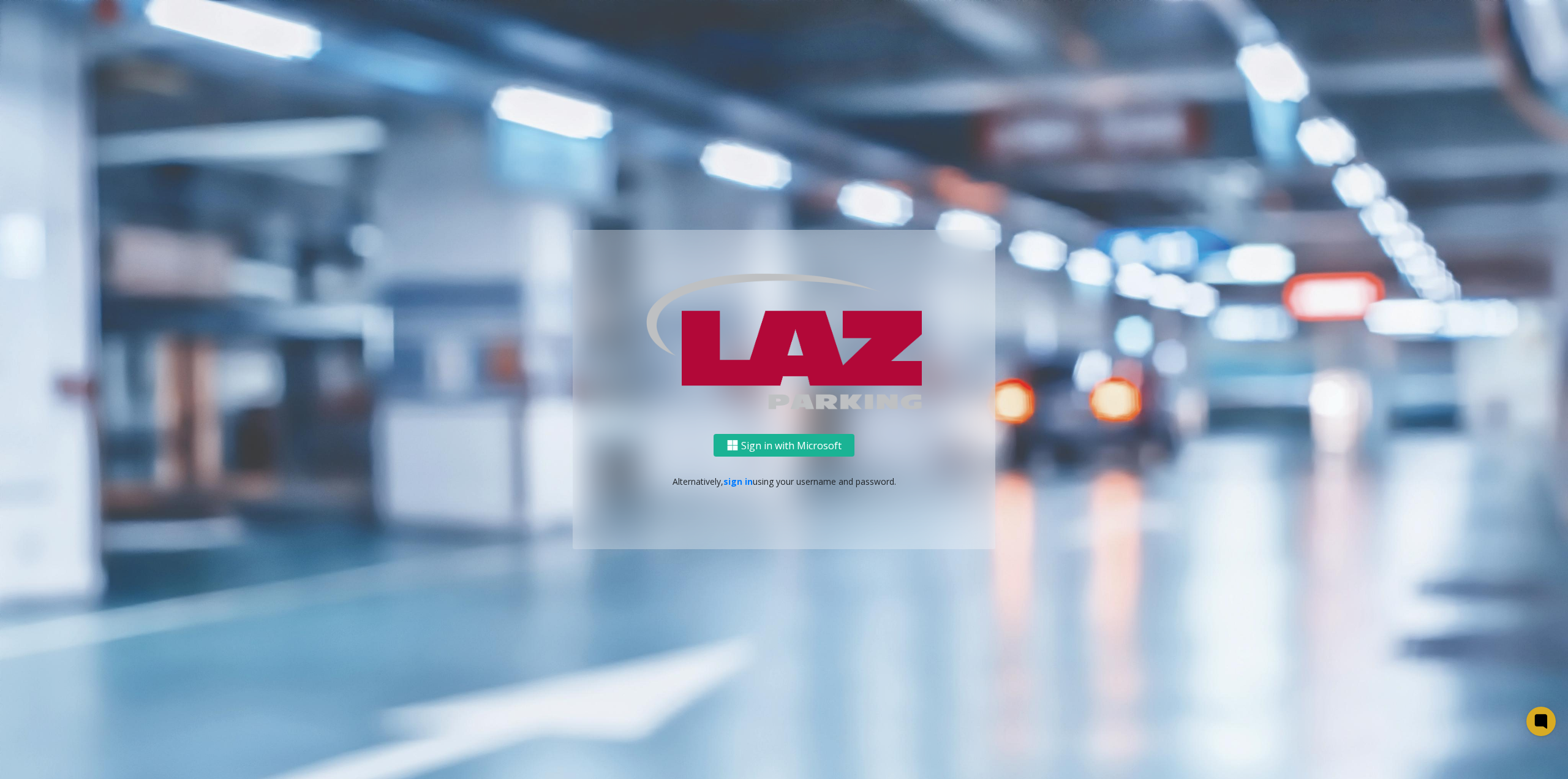
click at [752, 491] on div "Sign in with Microsoft Alternatively, sign in using your username and password." at bounding box center [784, 491] width 423 height 115
click at [746, 487] on link "sign in" at bounding box center [738, 481] width 29 height 12
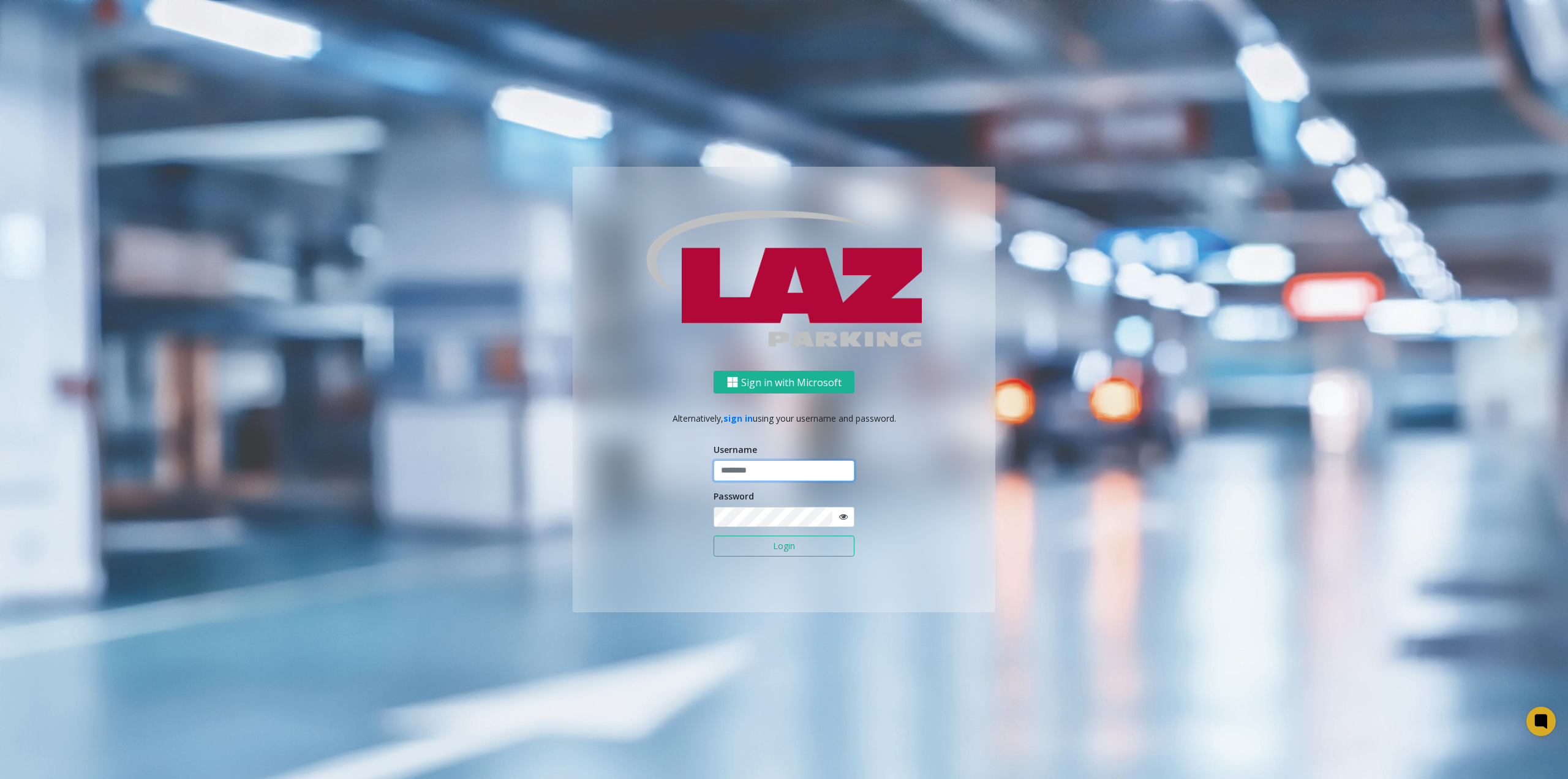
type input "**********"
click at [788, 544] on button "Login" at bounding box center [784, 546] width 141 height 20
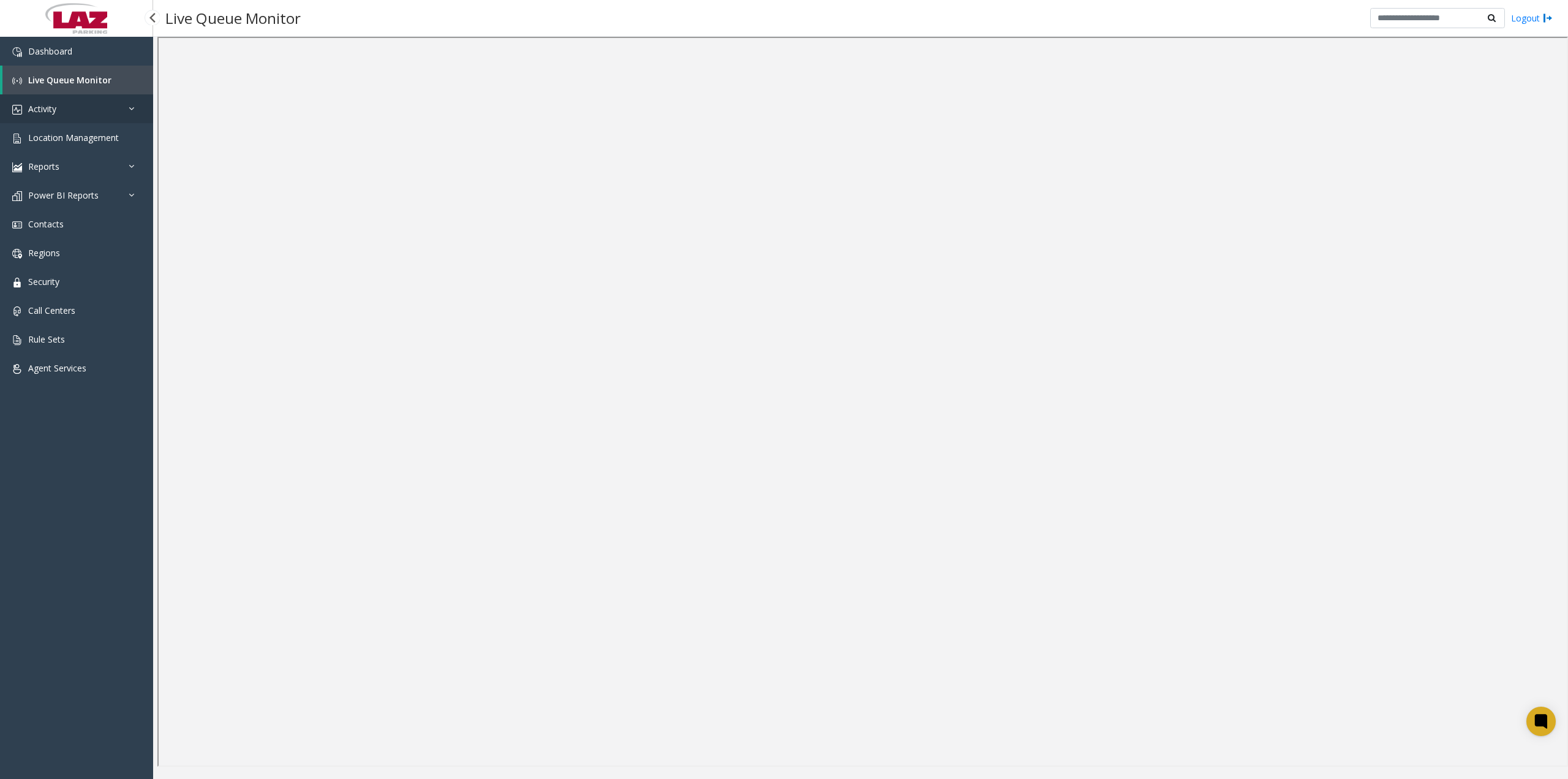
click at [93, 105] on link "Activity" at bounding box center [77, 109] width 153 height 29
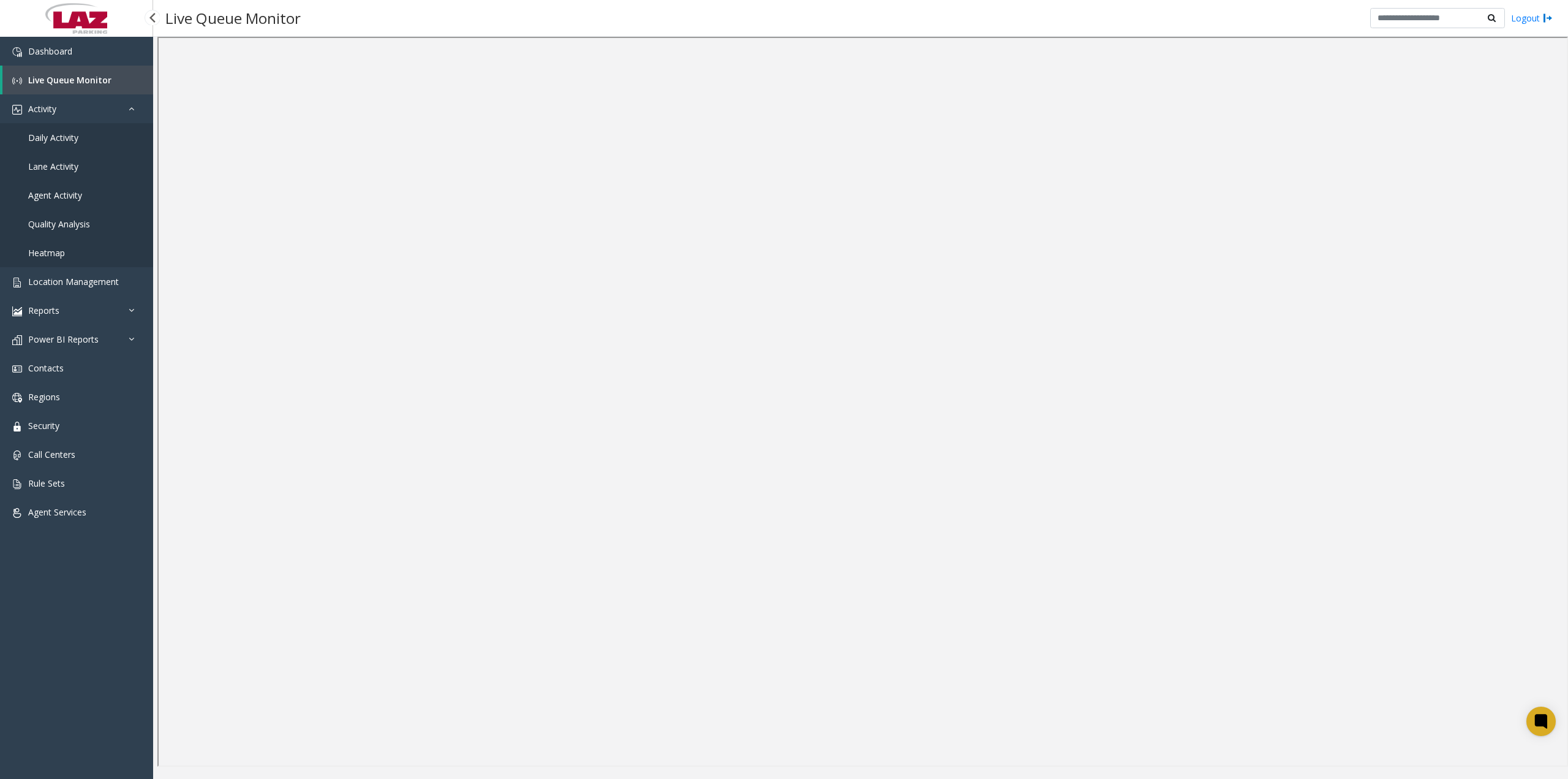
click at [49, 133] on span "Daily Activity" at bounding box center [53, 137] width 51 height 12
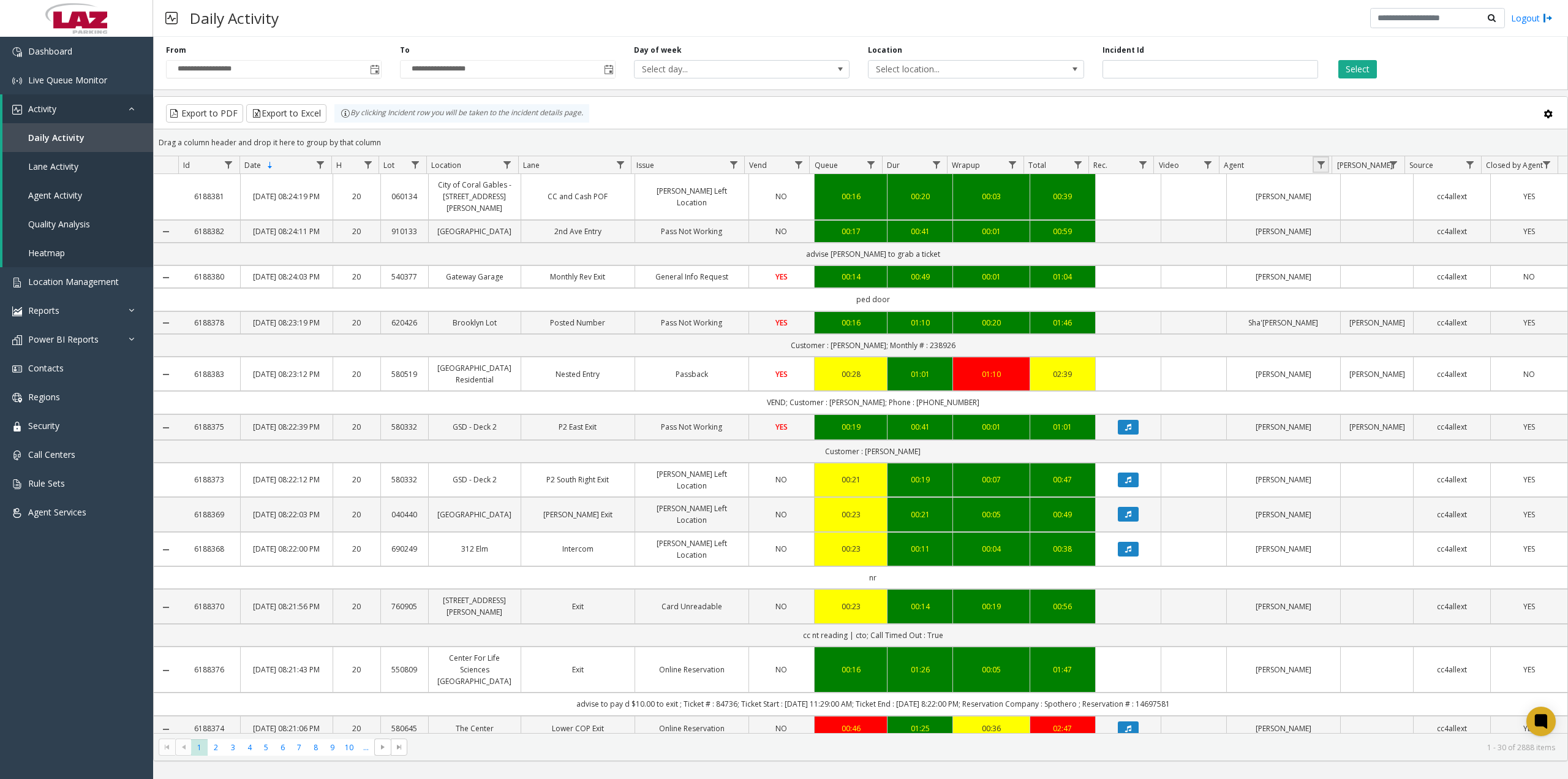
click at [1317, 157] on link "Data table" at bounding box center [1321, 165] width 16 height 16
click at [1343, 210] on input "Agent Filter" at bounding box center [1374, 217] width 104 height 20
type input "******"
click at [1390, 329] on button "Filter" at bounding box center [1401, 331] width 51 height 27
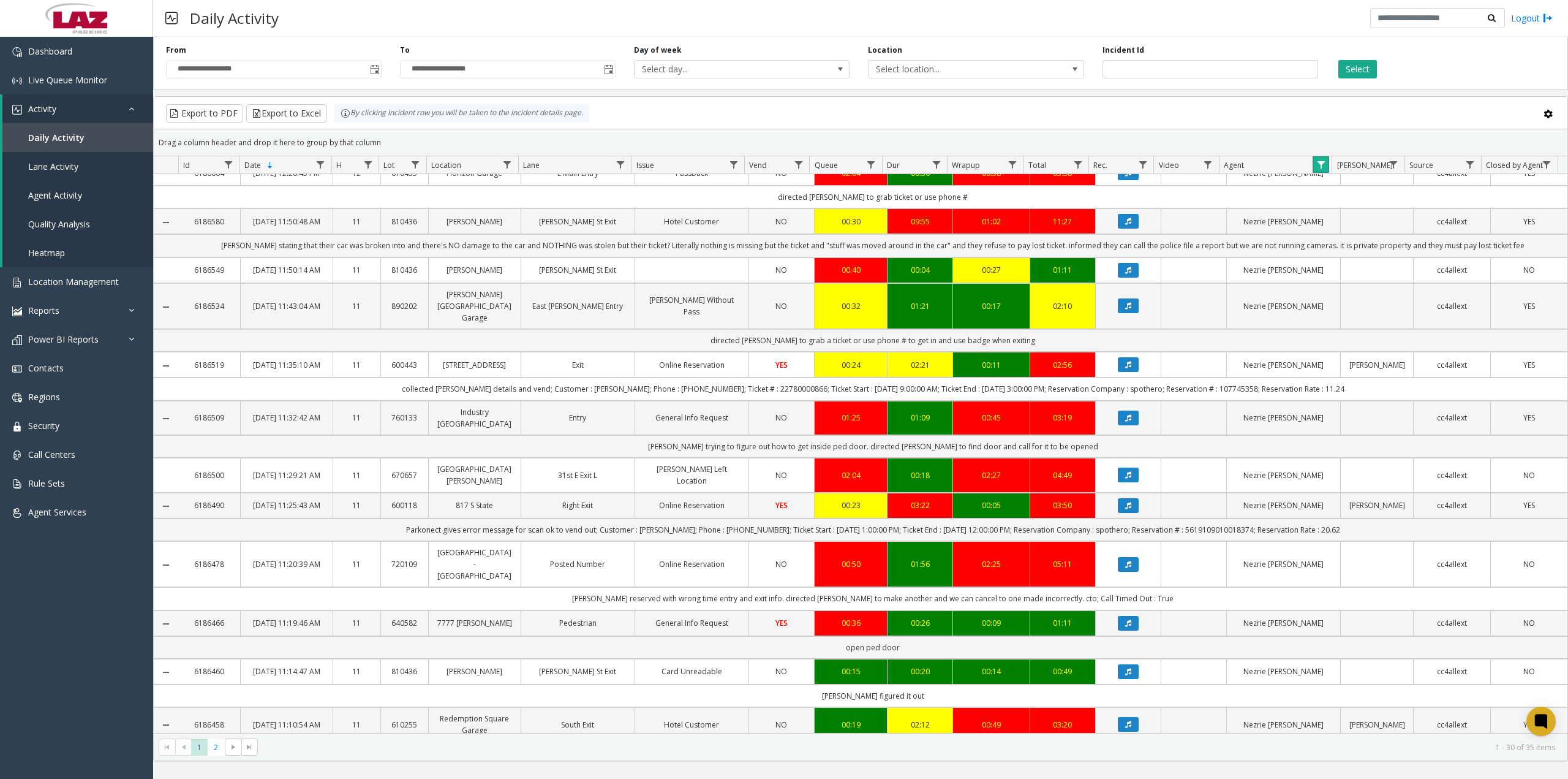
scroll to position [1046, 0]
